Goal: Information Seeking & Learning: Learn about a topic

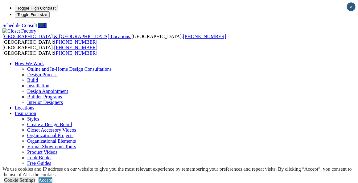
drag, startPoint x: 359, startPoint y: 11, endPoint x: 264, endPoint y: 18, distance: 95.6
click at [264, 61] on ul "How We Work Online and In-Home Design Consultations Design Process Build Instal…" at bounding box center [178, 147] width 353 height 172
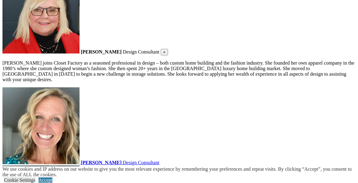
scroll to position [1378, 0]
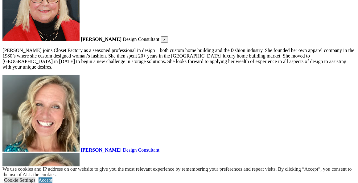
drag, startPoint x: 360, startPoint y: 94, endPoint x: 358, endPoint y: 116, distance: 22.4
drag, startPoint x: 358, startPoint y: 116, endPoint x: 350, endPoint y: 128, distance: 13.9
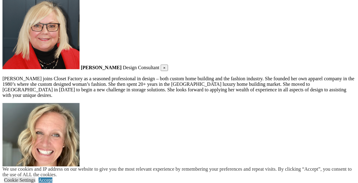
scroll to position [1360, 0]
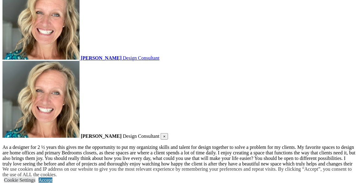
scroll to position [1481, 0]
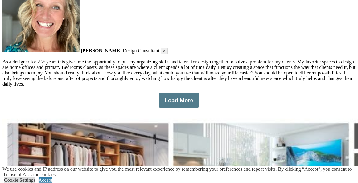
scroll to position [1545, 0]
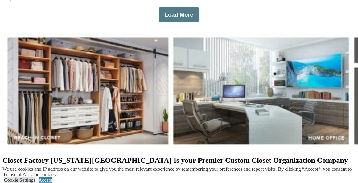
scroll to position [1645, 0]
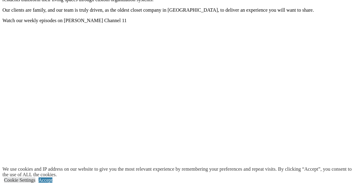
scroll to position [1917, 0]
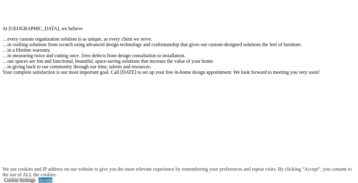
scroll to position [2118, 0]
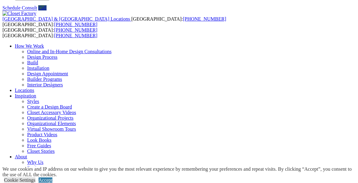
scroll to position [20, 0]
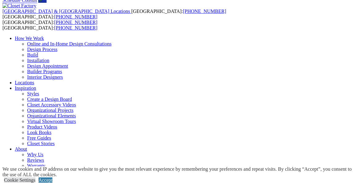
scroll to position [41, 0]
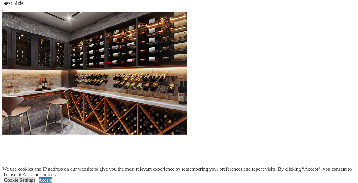
scroll to position [626, 0]
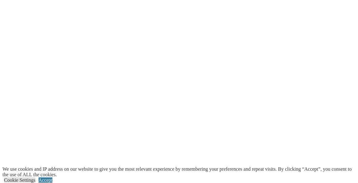
scroll to position [695, 0]
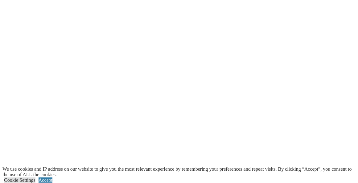
scroll to position [781, 0]
drag, startPoint x: 201, startPoint y: 119, endPoint x: 212, endPoint y: 97, distance: 24.4
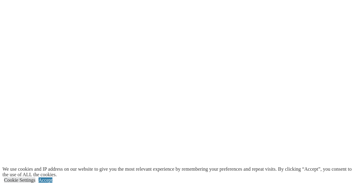
scroll to position [32, 0]
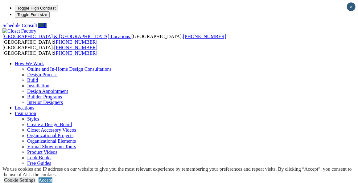
click at [199, 28] on div "United States & Canada Locations USA: (800) 838-7995 CANADA: (888) 237-5650 USA…" at bounding box center [178, 139] width 353 height 222
click at [44, 183] on link "Reviews" at bounding box center [35, 185] width 17 height 5
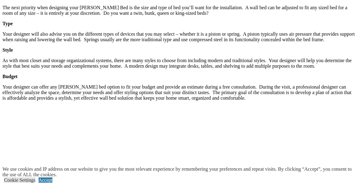
scroll to position [943, 0]
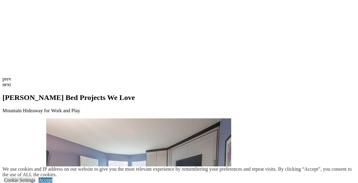
scroll to position [1550, 0]
